Goal: Task Accomplishment & Management: Use online tool/utility

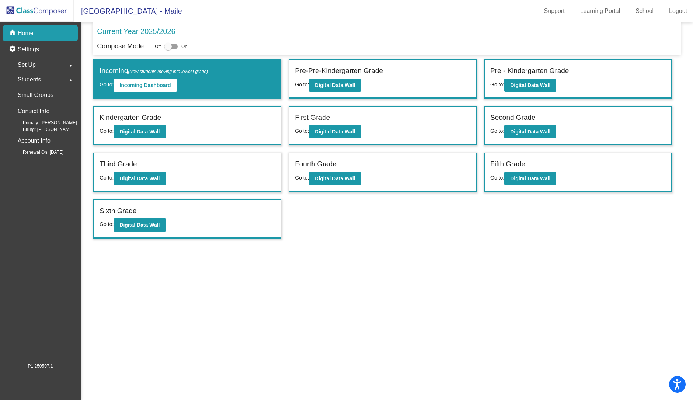
click at [29, 75] on span "Students" at bounding box center [29, 79] width 23 height 10
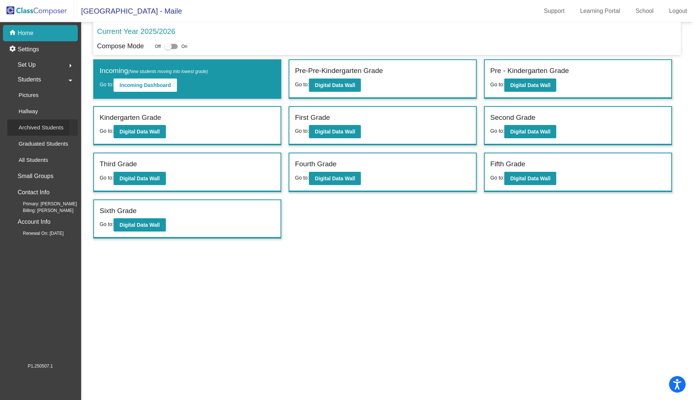
click at [41, 125] on p "Archived Students" at bounding box center [40, 127] width 45 height 9
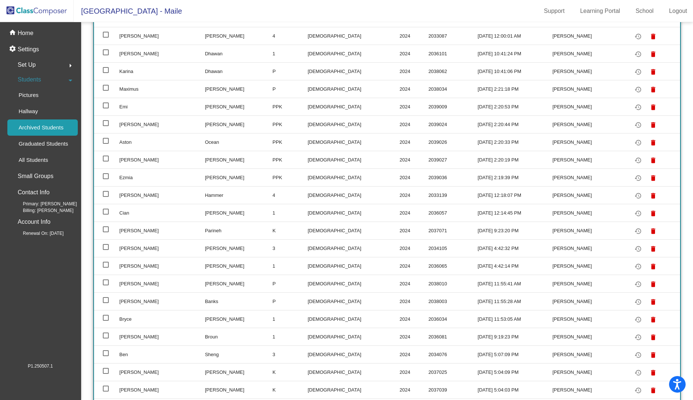
scroll to position [368, 0]
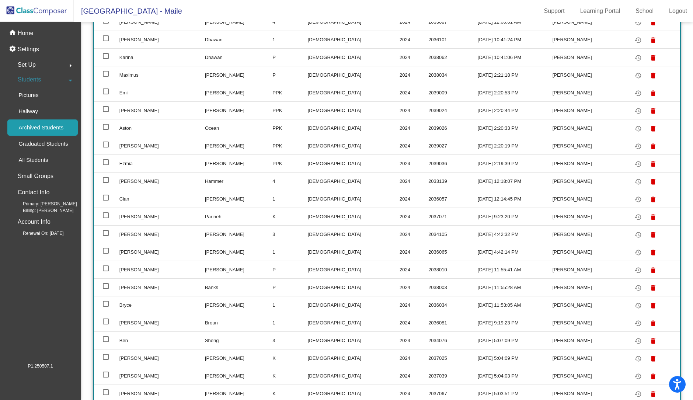
click at [22, 4] on img at bounding box center [37, 11] width 74 height 22
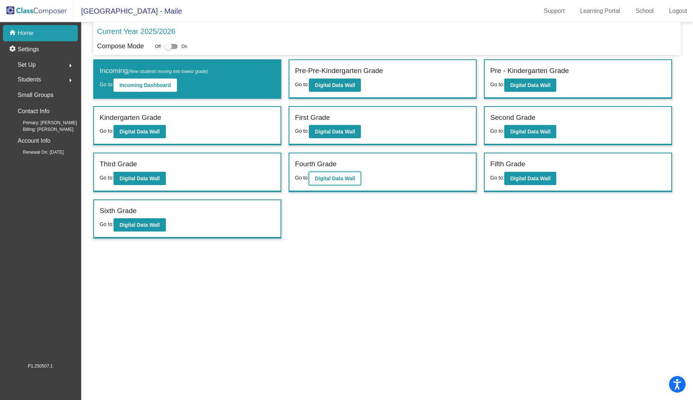
click at [336, 181] on button "Digital Data Wall" at bounding box center [335, 178] width 52 height 13
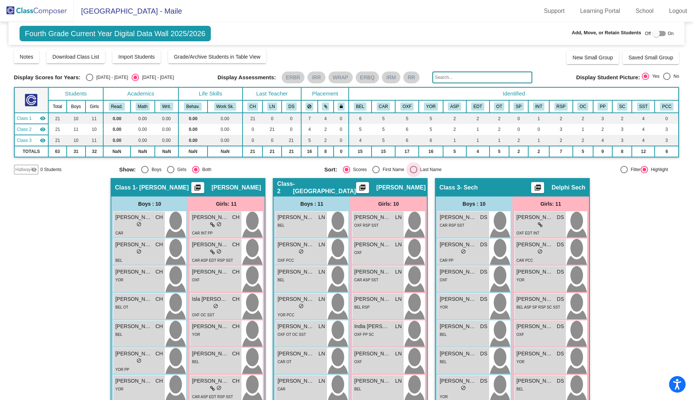
click at [410, 166] on div "Select an option" at bounding box center [413, 169] width 7 height 7
click at [413, 173] on input "Last Name" at bounding box center [413, 173] width 0 height 0
radio input "true"
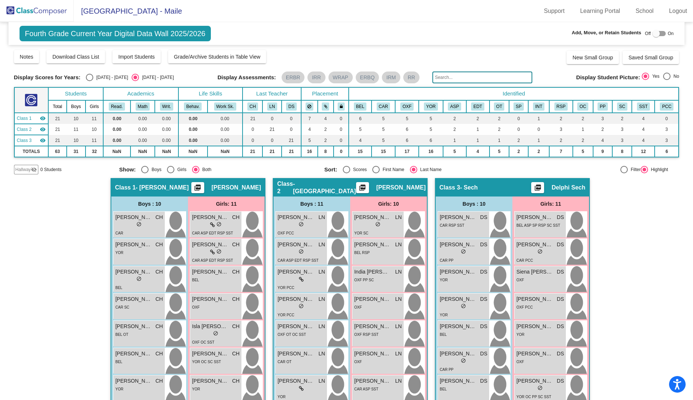
click at [389, 170] on div "First Name" at bounding box center [391, 169] width 25 height 7
click at [376, 173] on input "First Name" at bounding box center [375, 173] width 0 height 0
radio input "true"
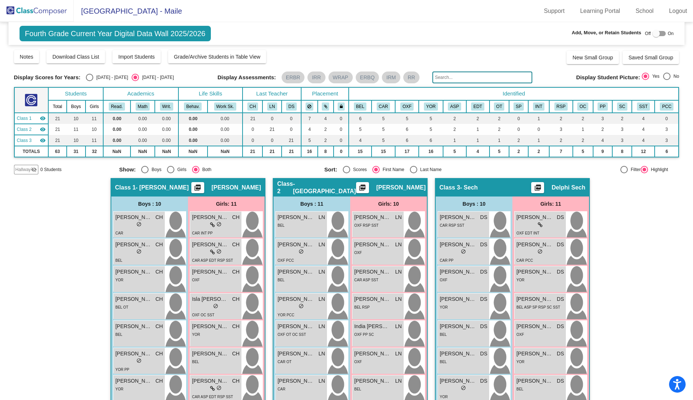
click at [60, 13] on img at bounding box center [37, 11] width 74 height 22
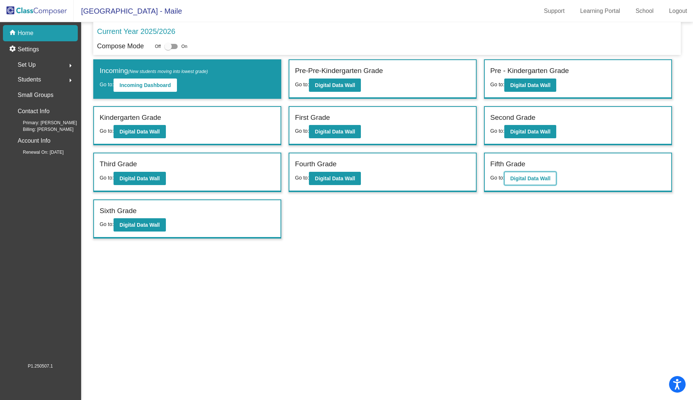
click at [540, 178] on b "Digital Data Wall" at bounding box center [530, 178] width 40 height 6
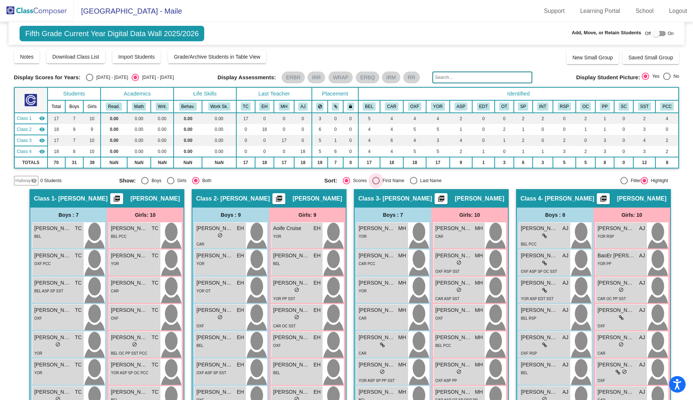
click at [385, 180] on div "First Name" at bounding box center [391, 180] width 25 height 7
click at [376, 184] on input "First Name" at bounding box center [375, 184] width 0 height 0
radio input "true"
click at [41, 8] on img at bounding box center [37, 11] width 74 height 22
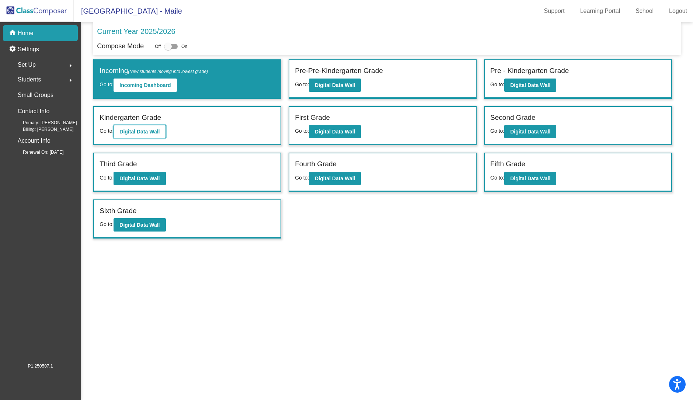
click at [145, 126] on button "Digital Data Wall" at bounding box center [139, 131] width 52 height 13
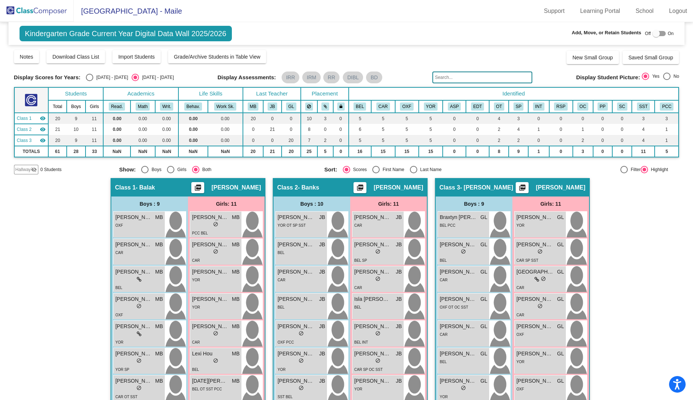
click at [418, 163] on div "Display Scores for Years: [DATE] - [DATE] [DATE] - [DATE] Grade/Archive Student…" at bounding box center [346, 111] width 665 height 125
click at [413, 171] on div "Select an option" at bounding box center [413, 169] width 7 height 7
click at [413, 173] on input "Last Name" at bounding box center [413, 173] width 0 height 0
radio input "true"
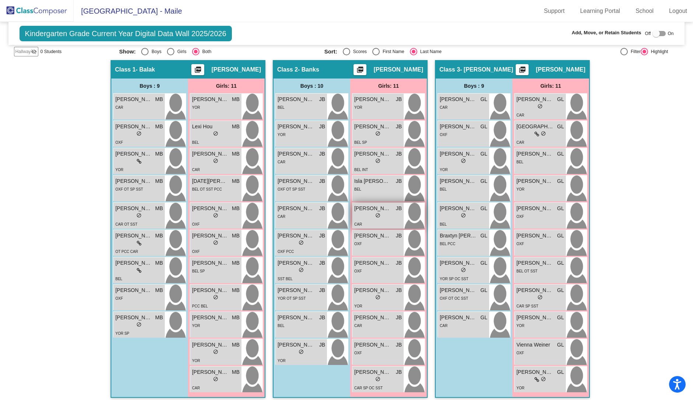
scroll to position [122, 0]
